Goal: Information Seeking & Learning: Learn about a topic

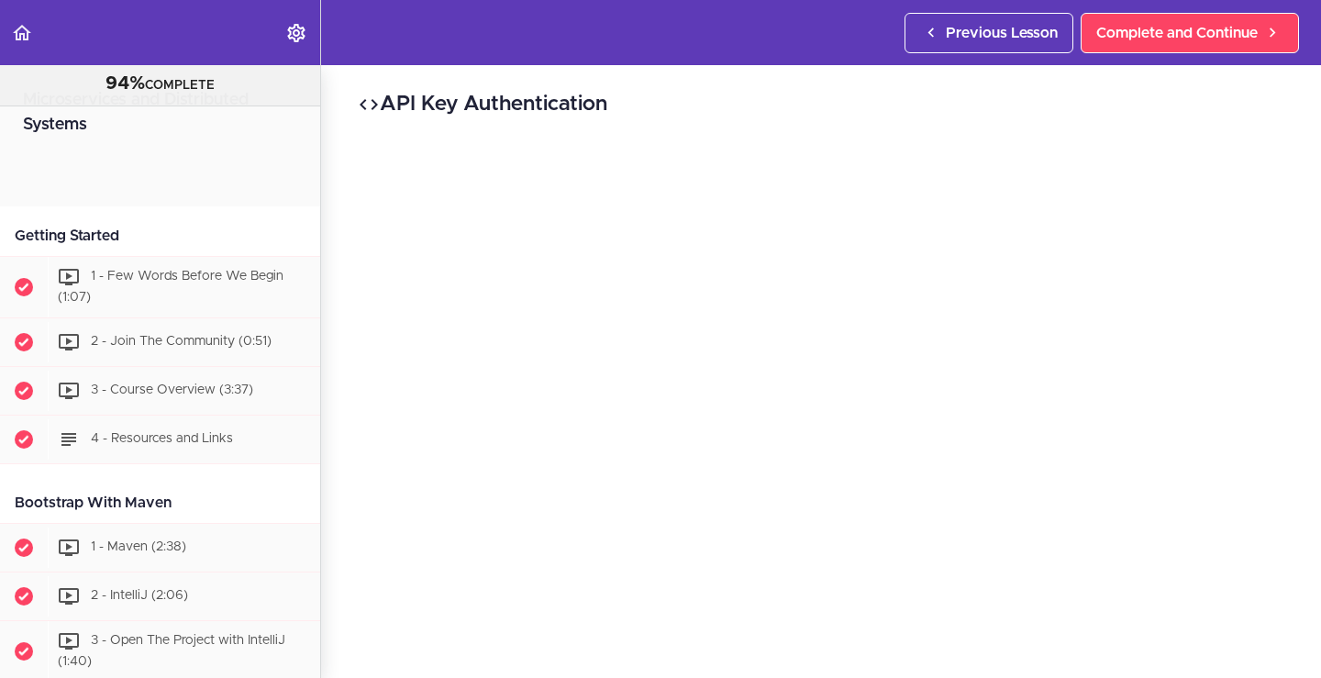
scroll to position [10546, 0]
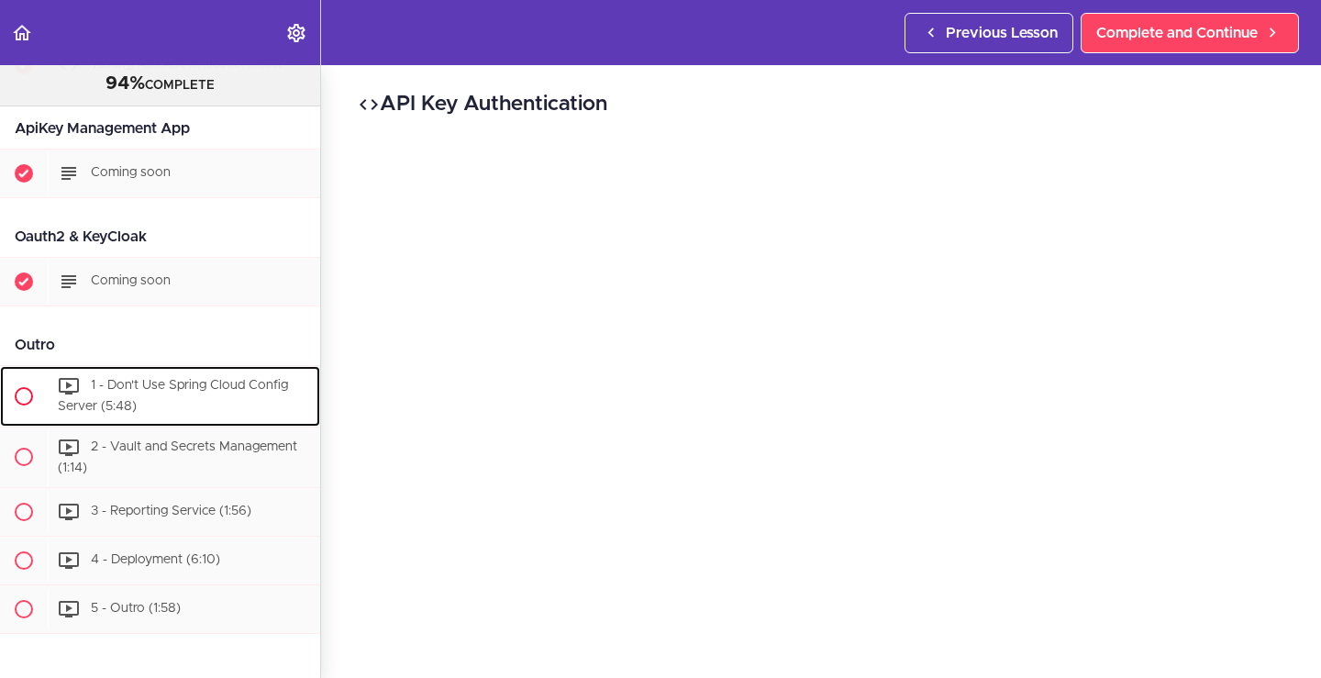
click at [174, 379] on span "1 - Don't Use Spring Cloud Config Server (5:48)" at bounding box center [173, 396] width 230 height 34
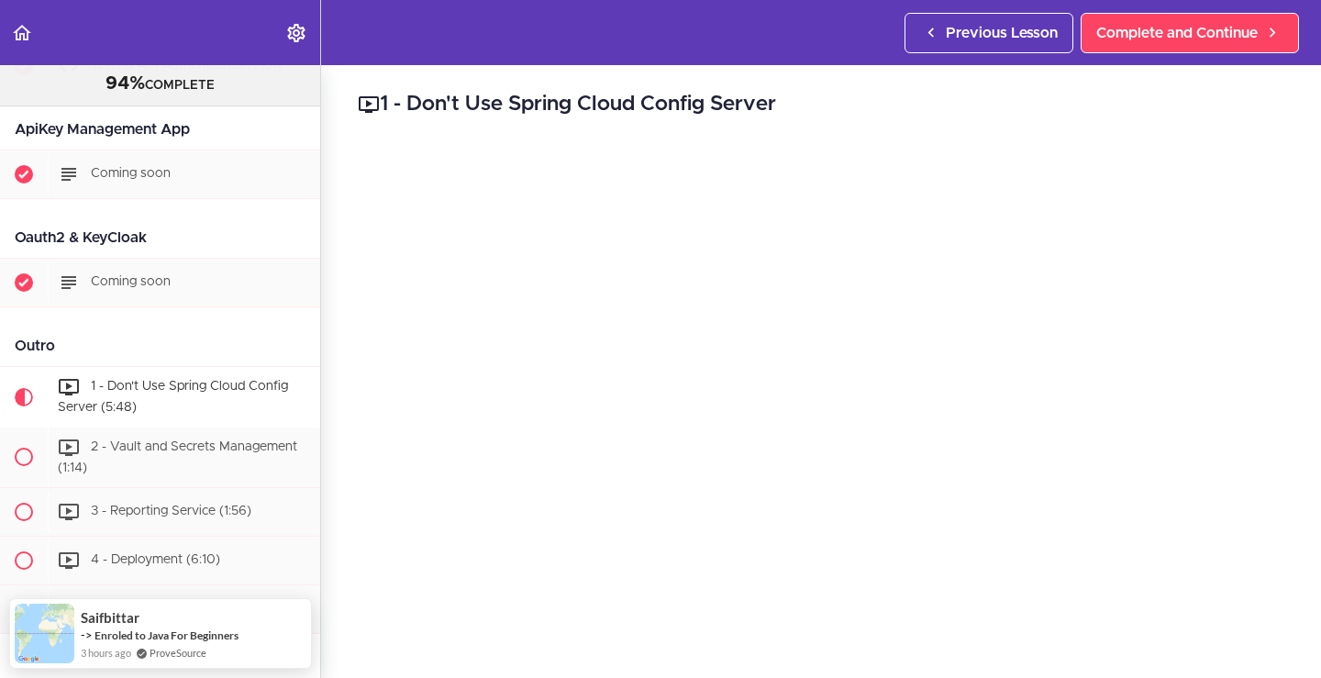
scroll to position [10398, 0]
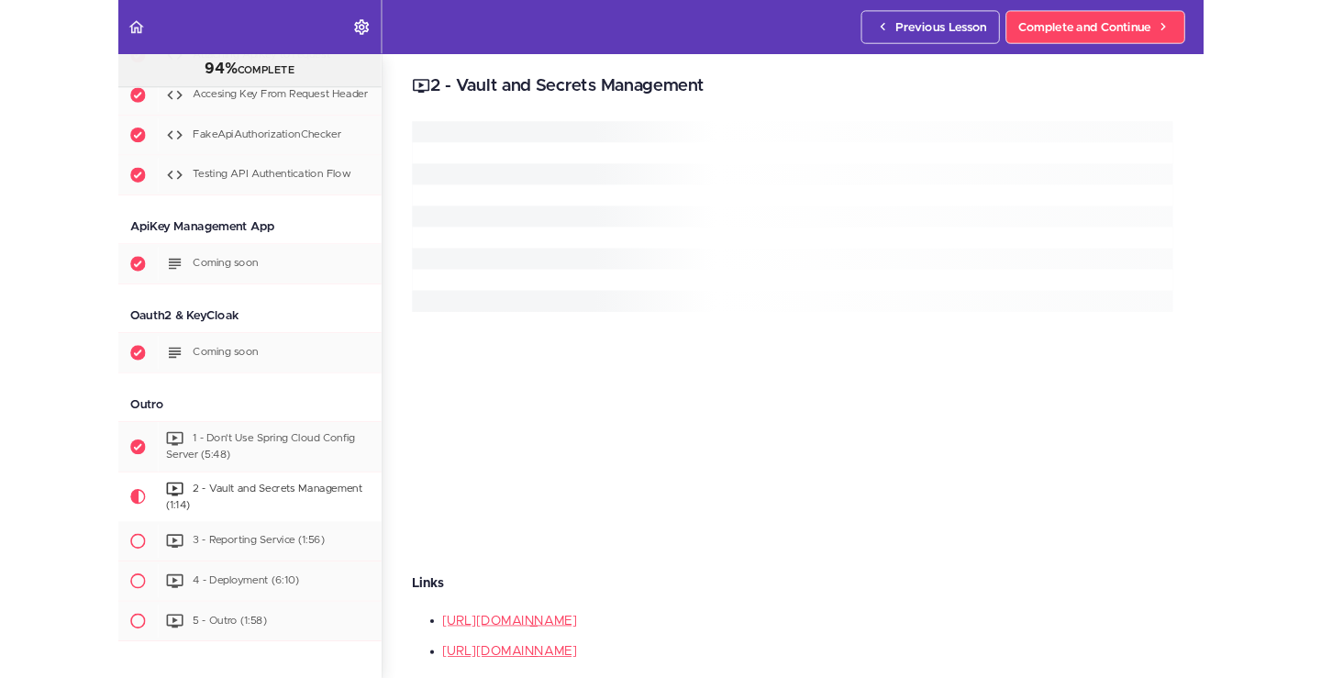
scroll to position [10546, 0]
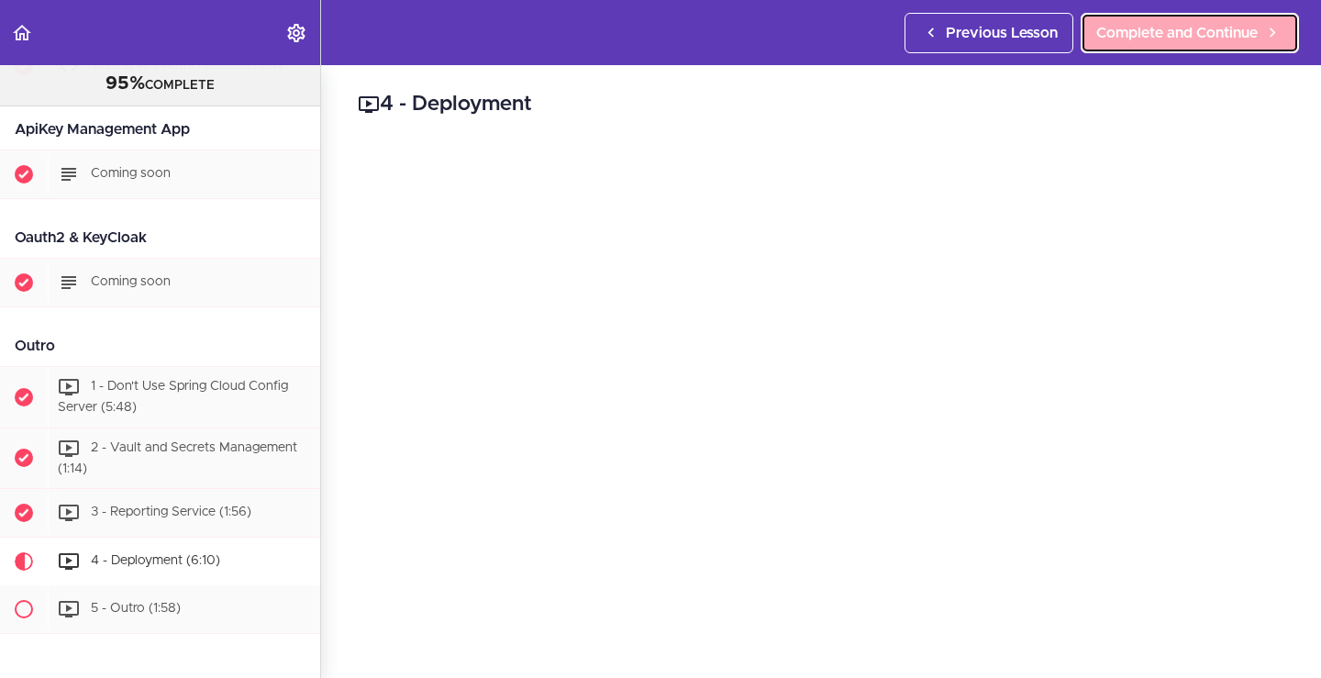
click at [1180, 39] on span "Complete and Continue" at bounding box center [1176, 33] width 161 height 22
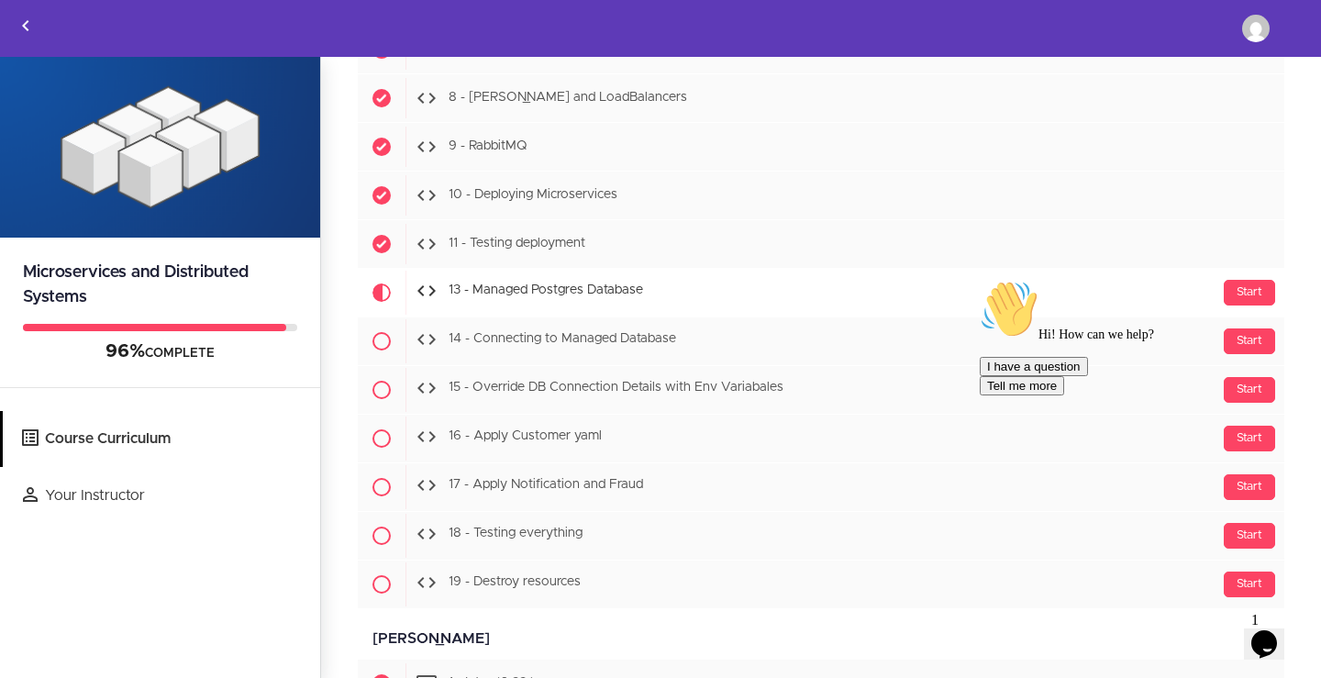
scroll to position [7819, 0]
